Goal: Task Accomplishment & Management: Manage account settings

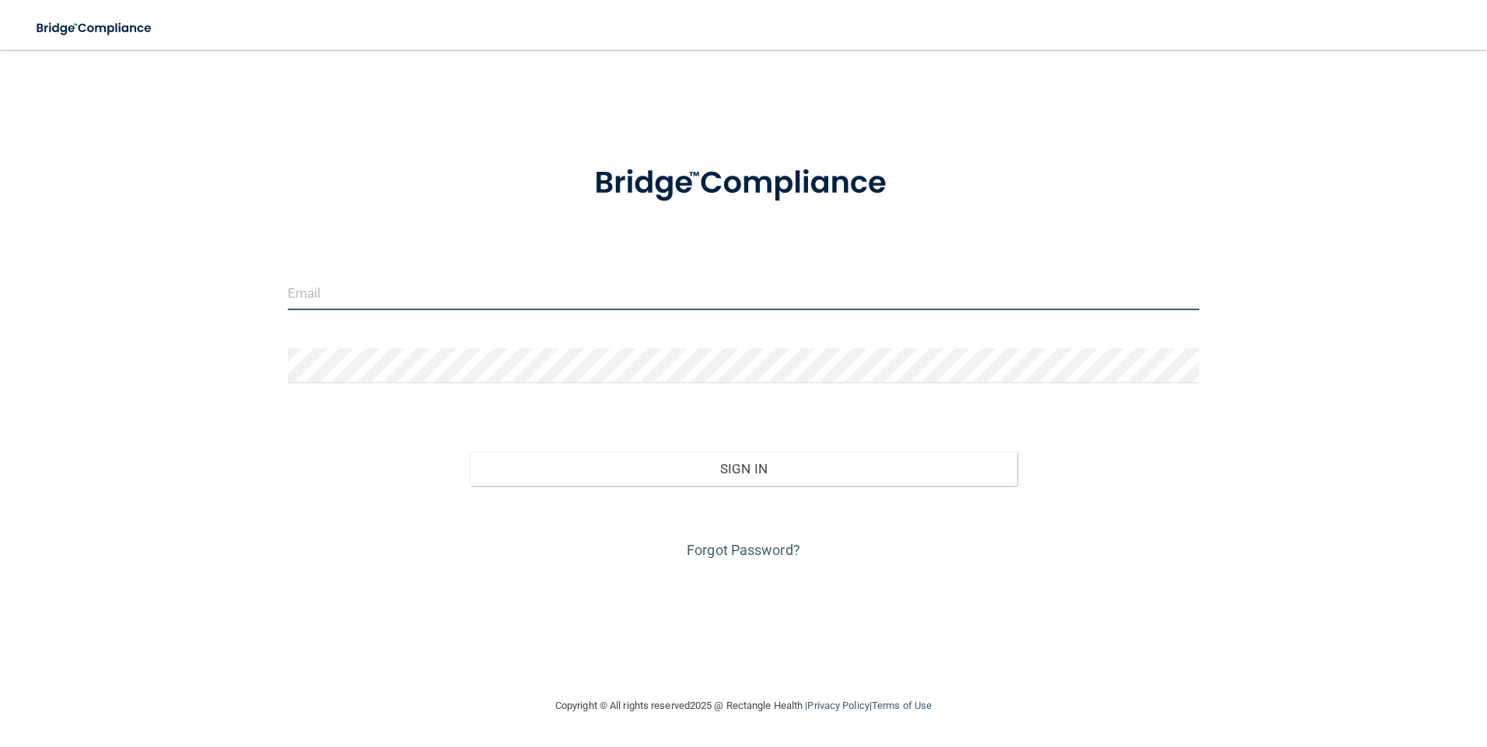
click at [379, 303] on input "email" at bounding box center [744, 292] width 912 height 35
type input "[EMAIL_ADDRESS][DOMAIN_NAME]"
click at [717, 553] on link "Forgot Password?" at bounding box center [744, 550] width 114 height 16
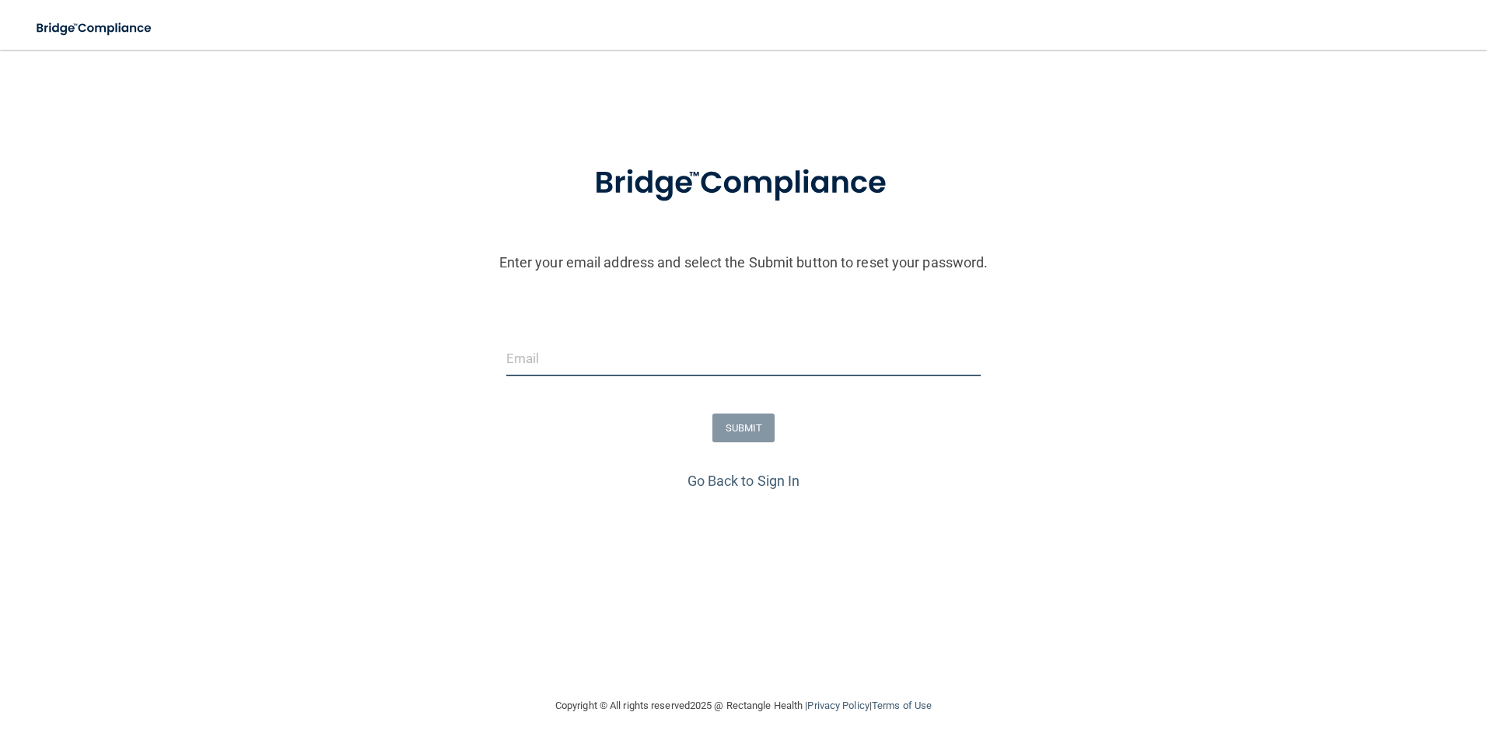
click at [594, 374] on input "email" at bounding box center [743, 358] width 475 height 35
type input "[EMAIL_ADDRESS][DOMAIN_NAME]"
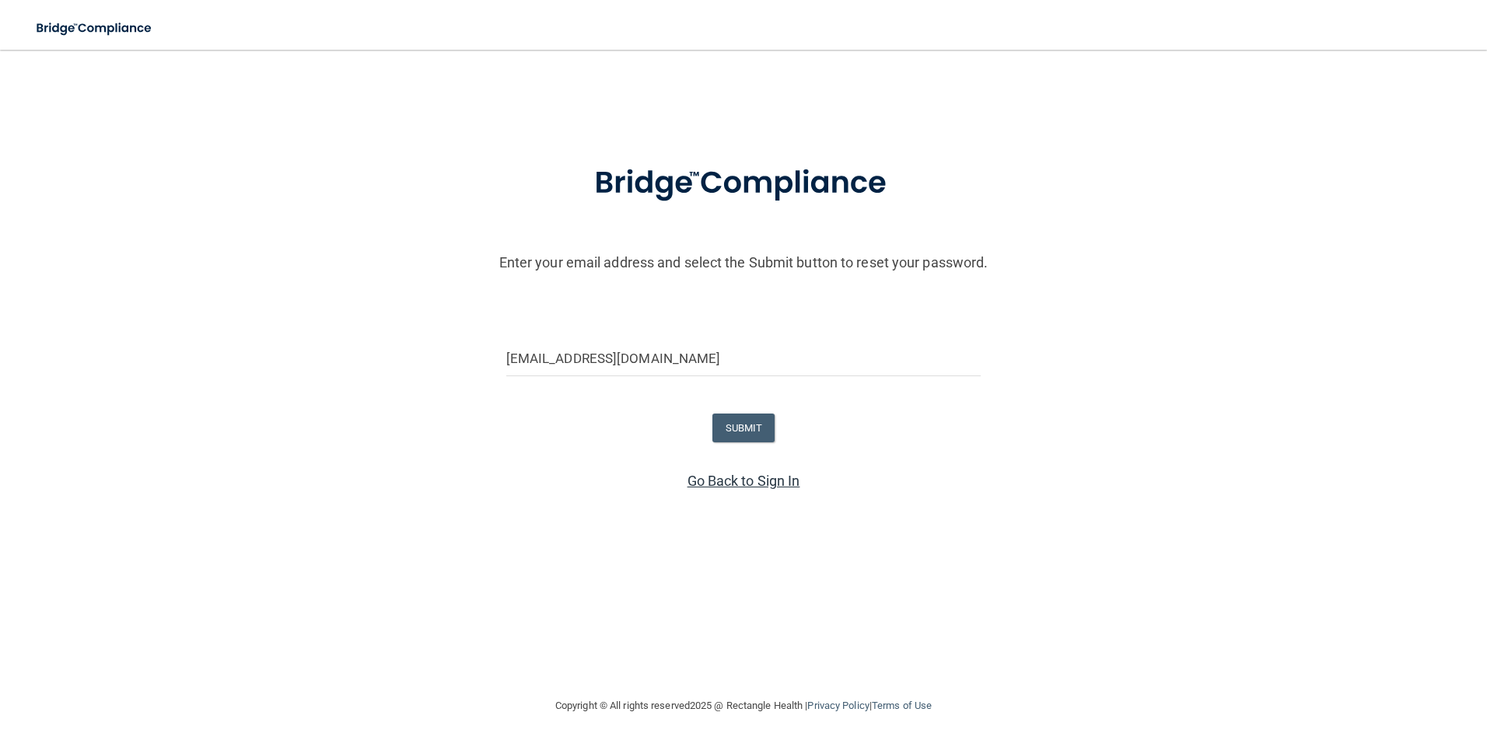
click at [758, 481] on link "Go Back to Sign In" at bounding box center [743, 481] width 113 height 16
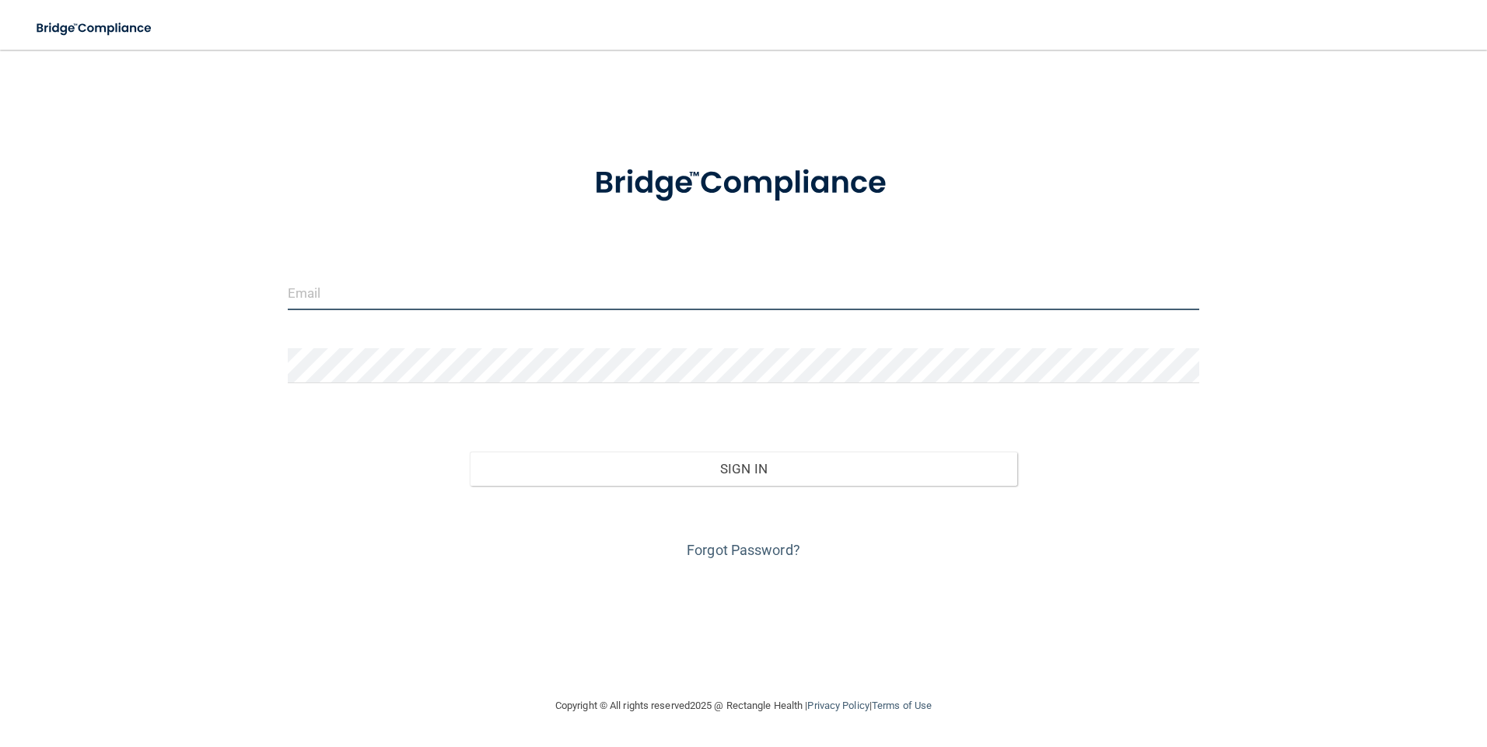
click at [345, 294] on input "email" at bounding box center [744, 292] width 912 height 35
type input "[EMAIL_ADDRESS][DOMAIN_NAME]"
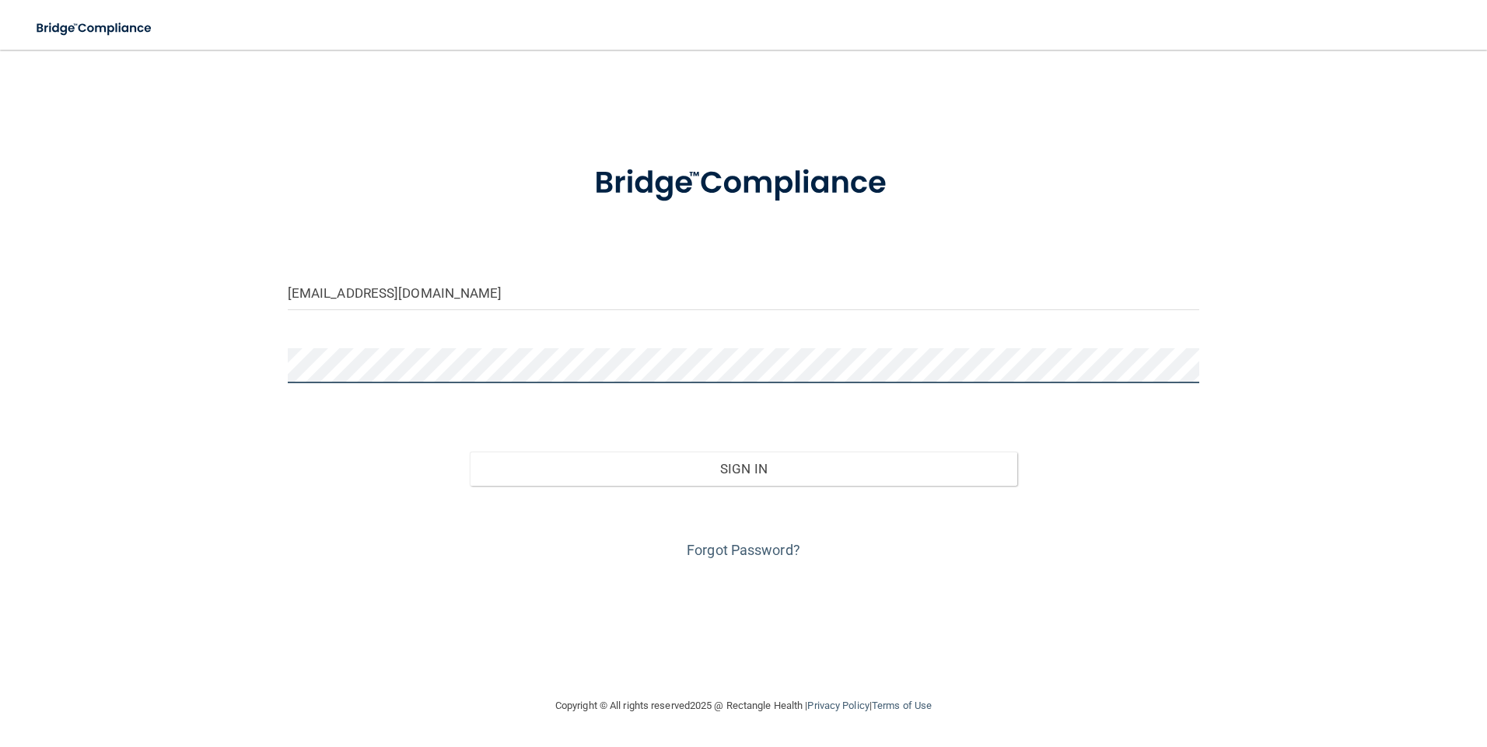
click at [470, 452] on button "Sign In" at bounding box center [743, 469] width 547 height 34
